Goal: Navigation & Orientation: Find specific page/section

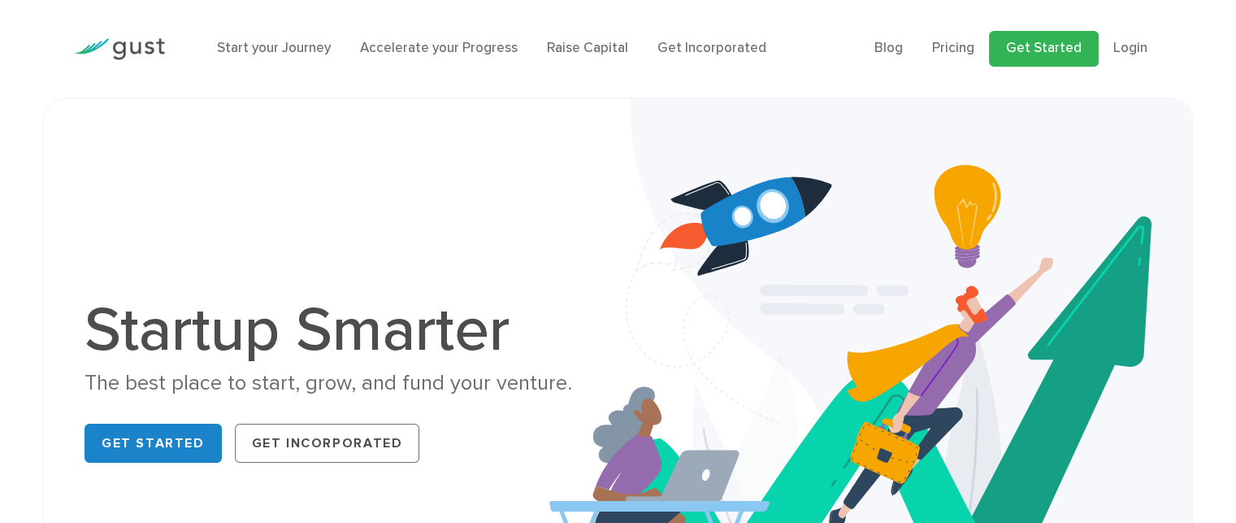
click at [1026, 54] on link "Get Started" at bounding box center [1044, 49] width 110 height 36
click at [894, 50] on link "Blog" at bounding box center [888, 48] width 28 height 16
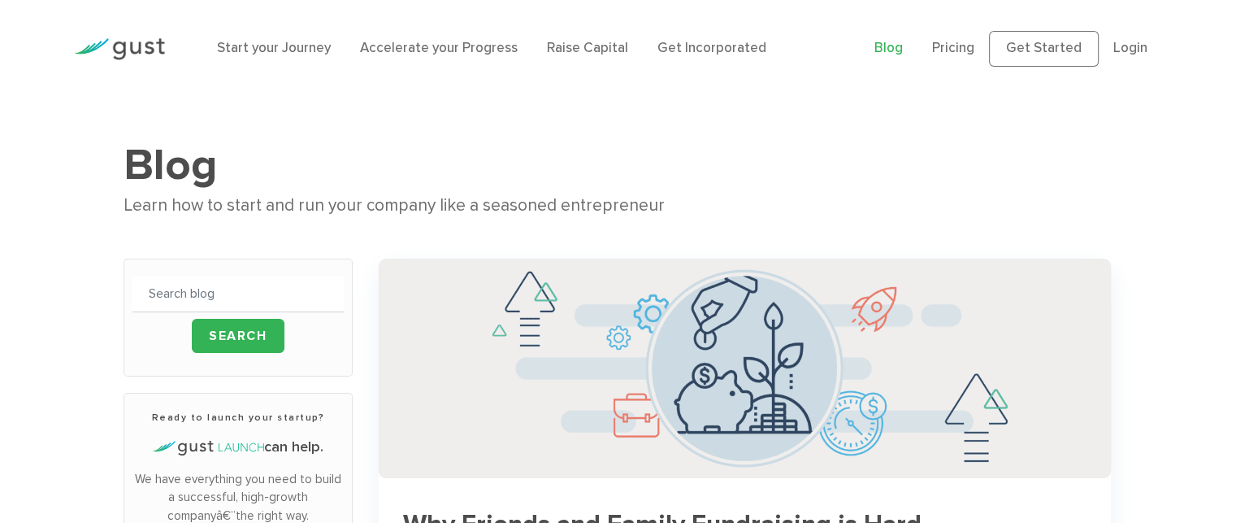
drag, startPoint x: 1242, startPoint y: 28, endPoint x: 1247, endPoint y: 9, distance: 20.3
